Goal: Information Seeking & Learning: Learn about a topic

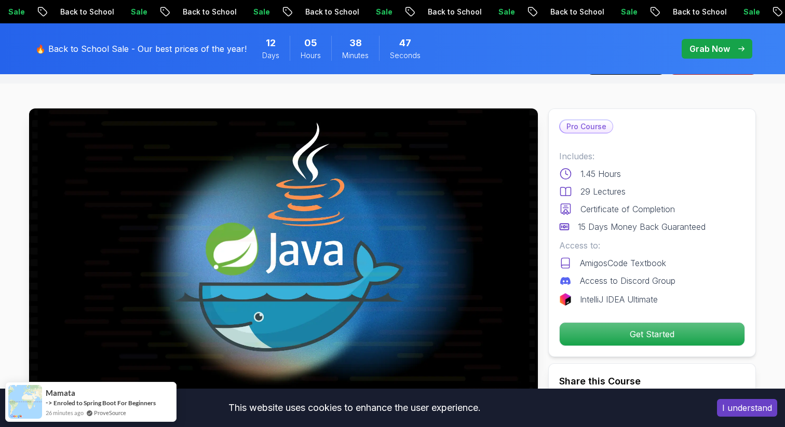
scroll to position [7, 0]
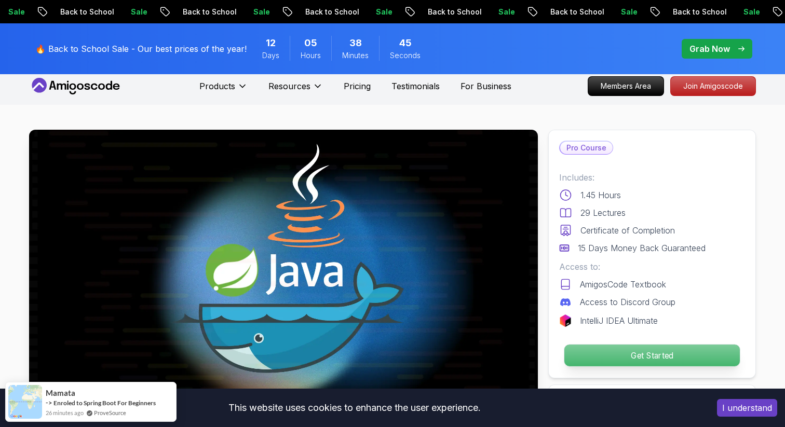
click at [620, 352] on p "Get Started" at bounding box center [651, 356] width 175 height 22
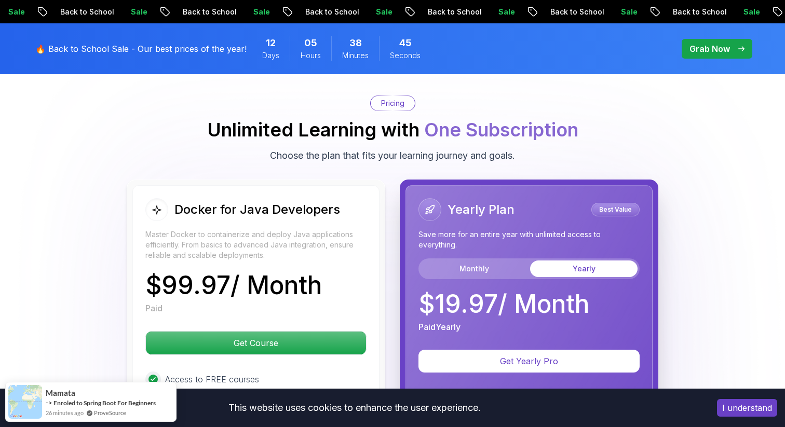
scroll to position [2125, 0]
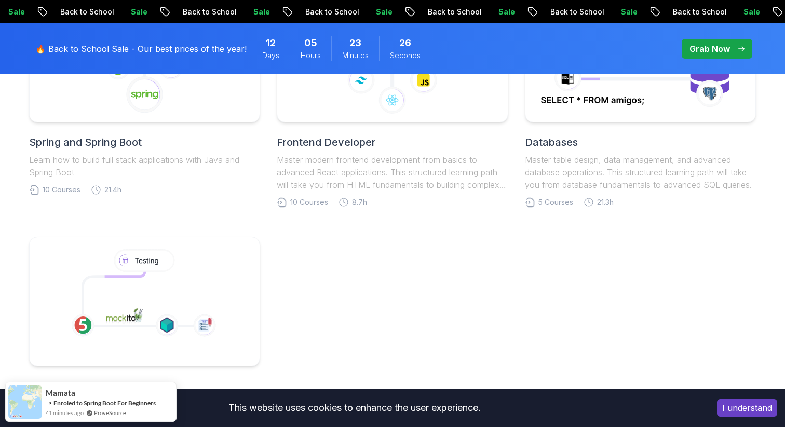
scroll to position [593, 0]
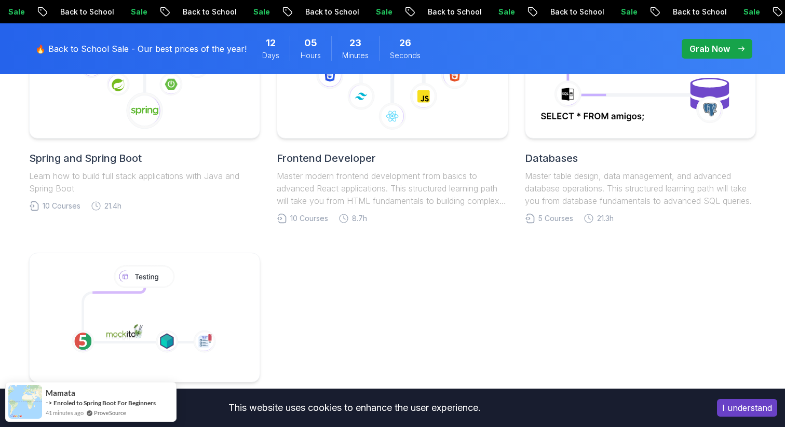
click at [148, 158] on h2 "Spring and Spring Boot" at bounding box center [144, 158] width 231 height 15
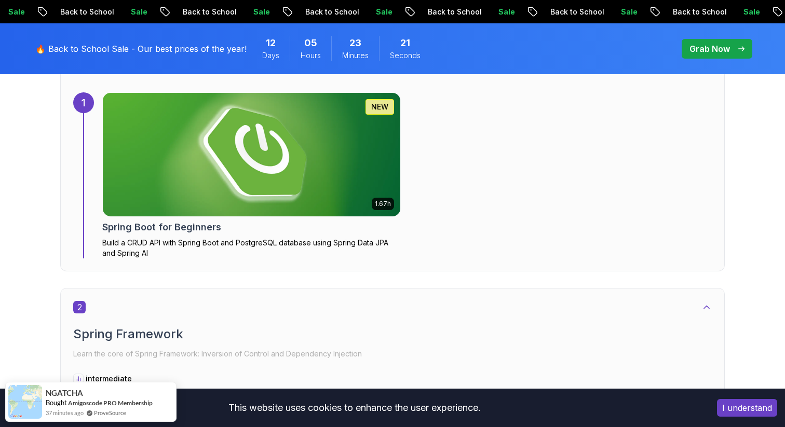
scroll to position [736, 0]
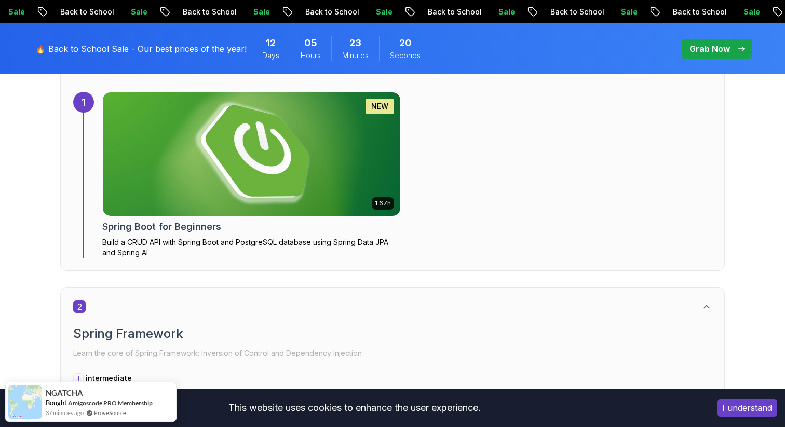
click at [163, 234] on div "1.67h NEW Spring Boot for Beginners Build a CRUD API with Spring Boot and Postg…" at bounding box center [251, 175] width 298 height 166
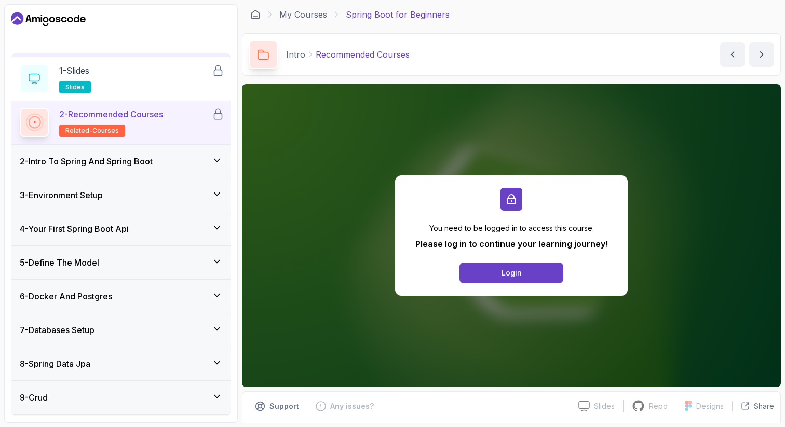
scroll to position [129, 0]
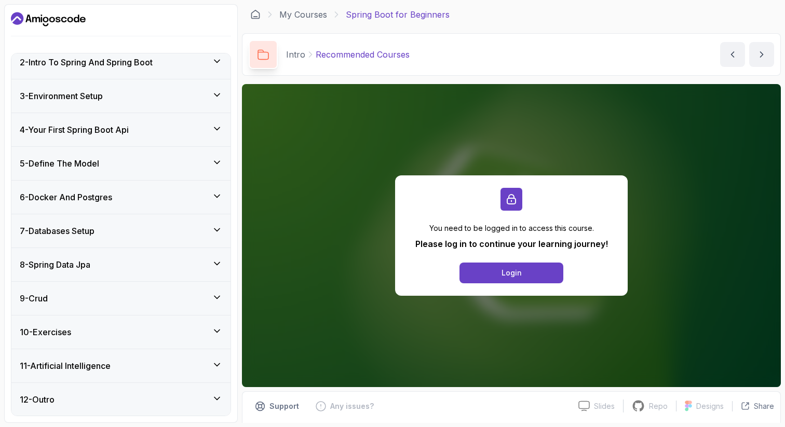
click at [121, 195] on div "6 - Docker And Postgres" at bounding box center [121, 197] width 202 height 12
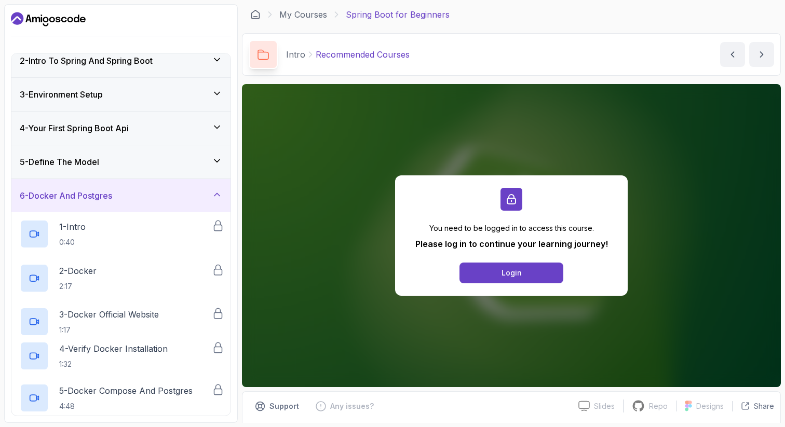
scroll to position [42, 0]
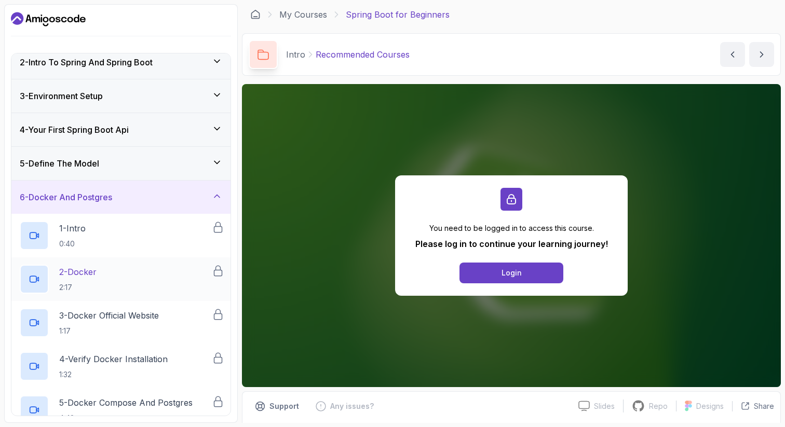
click at [129, 283] on div "2 - Docker 2:17" at bounding box center [116, 279] width 192 height 29
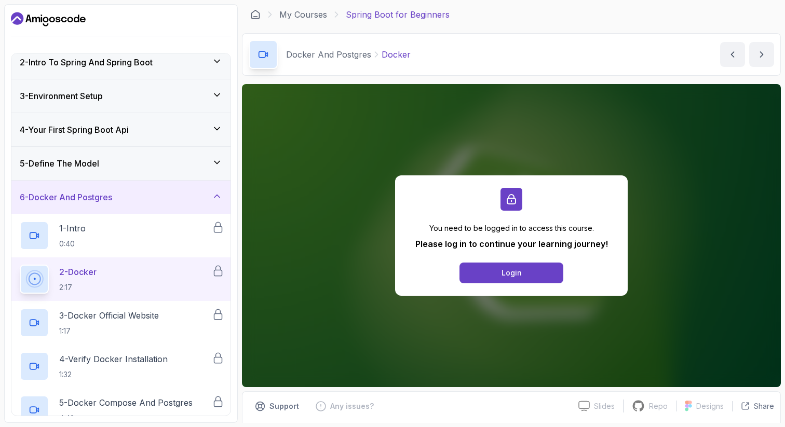
scroll to position [36, 0]
